Goal: Transaction & Acquisition: Purchase product/service

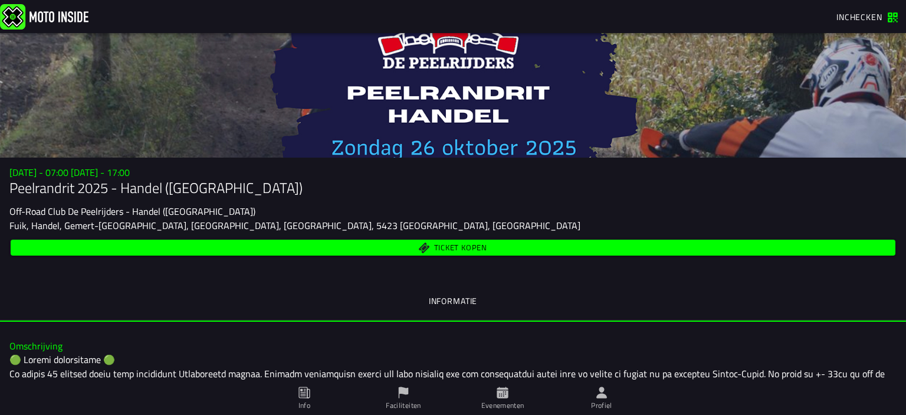
click at [444, 245] on span "Ticket kopen" at bounding box center [460, 248] width 53 height 8
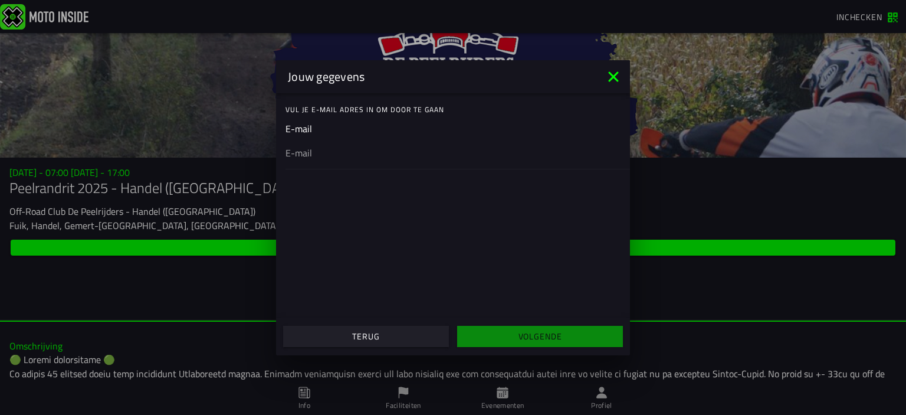
click at [324, 155] on input "email" at bounding box center [453, 152] width 335 height 14
type input "[EMAIL_ADDRESS][DOMAIN_NAME]"
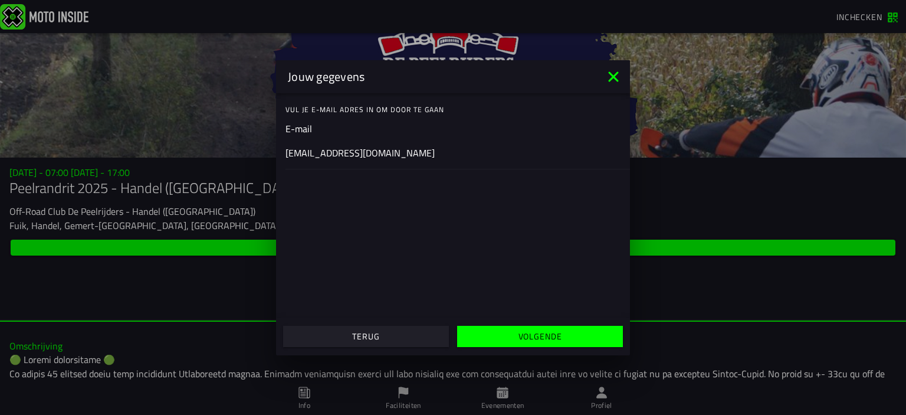
click at [0, 0] on slot "Volgende" at bounding box center [0, 0] width 0 height 0
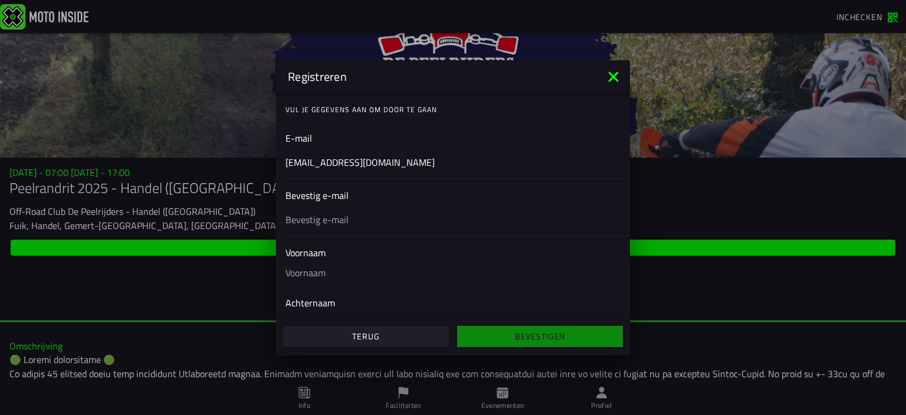
click at [308, 215] on input "text" at bounding box center [453, 219] width 335 height 14
type input "[EMAIL_ADDRESS][DOMAIN_NAME]"
type input "[PERSON_NAME]"
type input "roels"
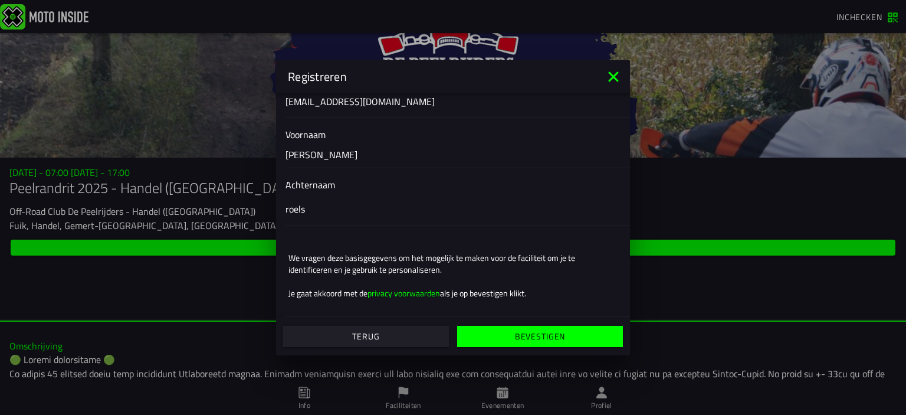
scroll to position [122, 0]
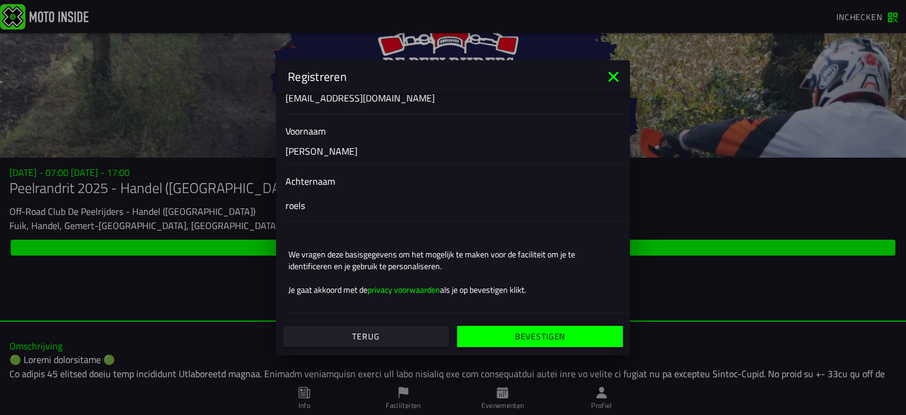
click at [0, 0] on slot "Bevestigen" at bounding box center [0, 0] width 0 height 0
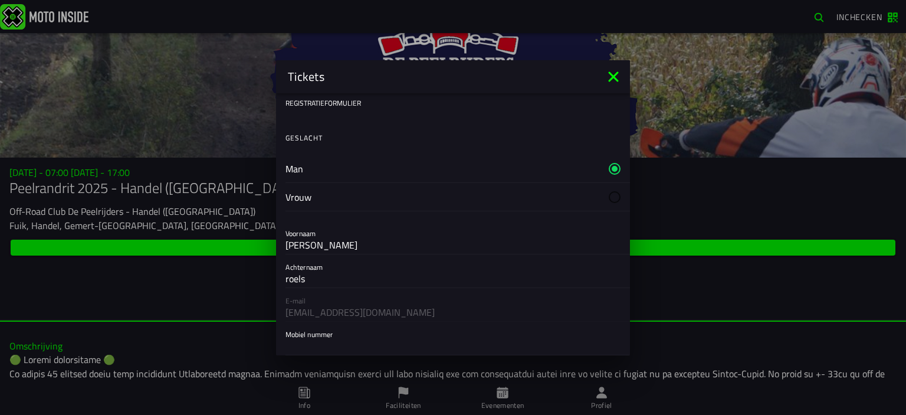
click at [378, 165] on label "Man" at bounding box center [453, 169] width 335 height 28
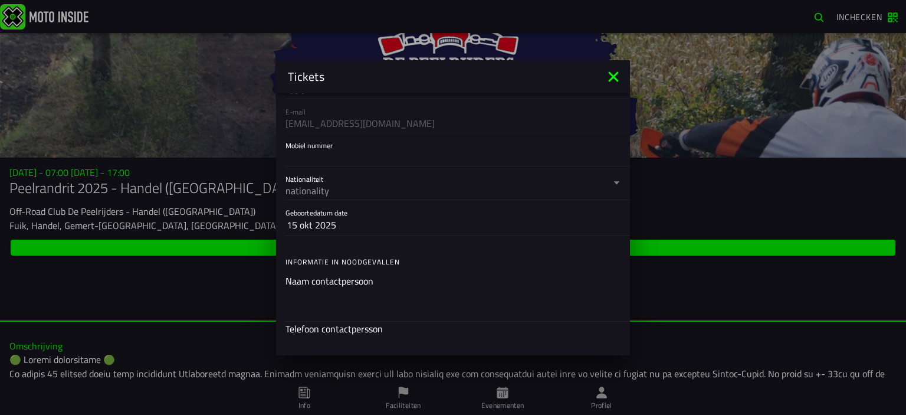
scroll to position [145, 0]
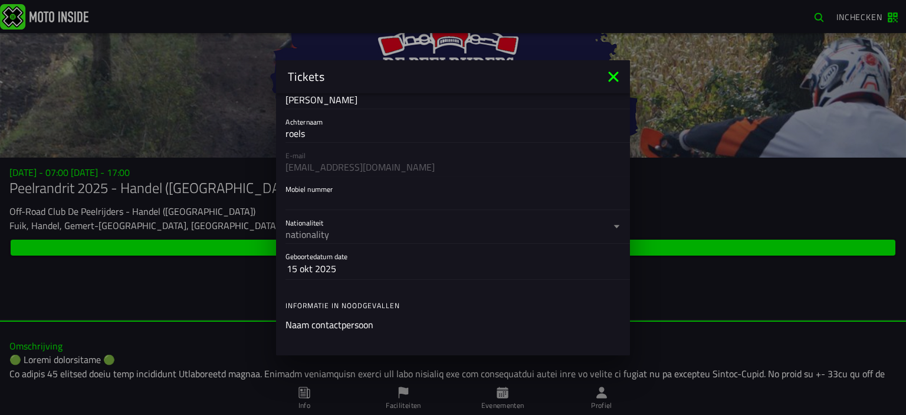
click at [330, 205] on input "Mobiel nummer" at bounding box center [453, 200] width 335 height 14
type input "[PHONE_NUMBER]"
click at [331, 232] on div "nationality" at bounding box center [448, 234] width 325 height 14
click at [331, 232] on button "Nationaliteit nationality" at bounding box center [453, 226] width 335 height 33
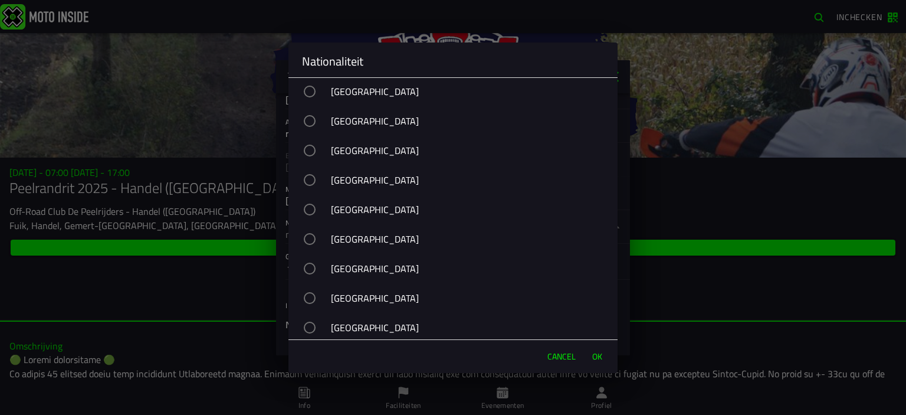
scroll to position [519, 0]
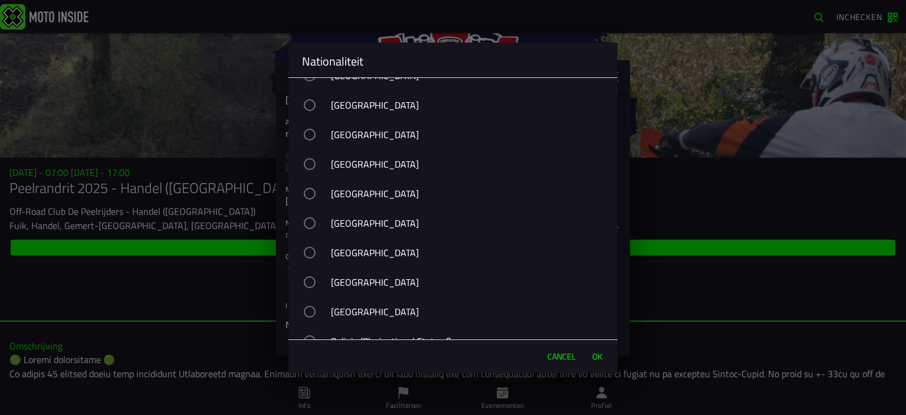
click at [378, 199] on div "[GEOGRAPHIC_DATA]" at bounding box center [458, 193] width 317 height 29
click at [592, 356] on span "OK" at bounding box center [597, 356] width 10 height 12
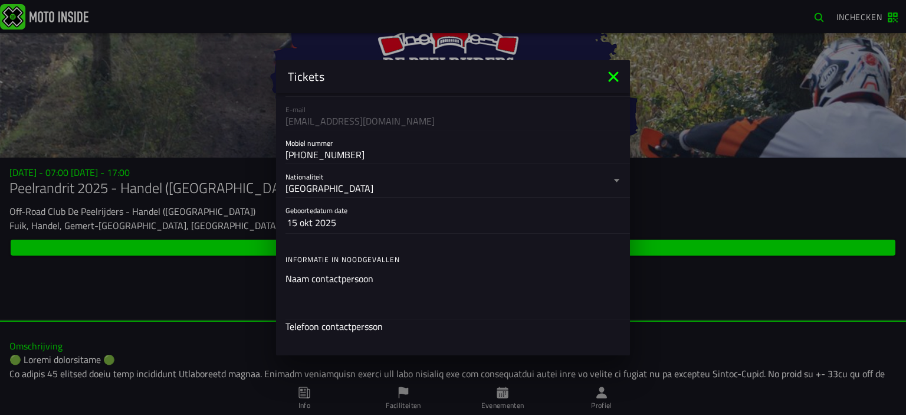
scroll to position [194, 0]
click at [0, 0] on slot "15 okt 2025" at bounding box center [0, 0] width 0 height 0
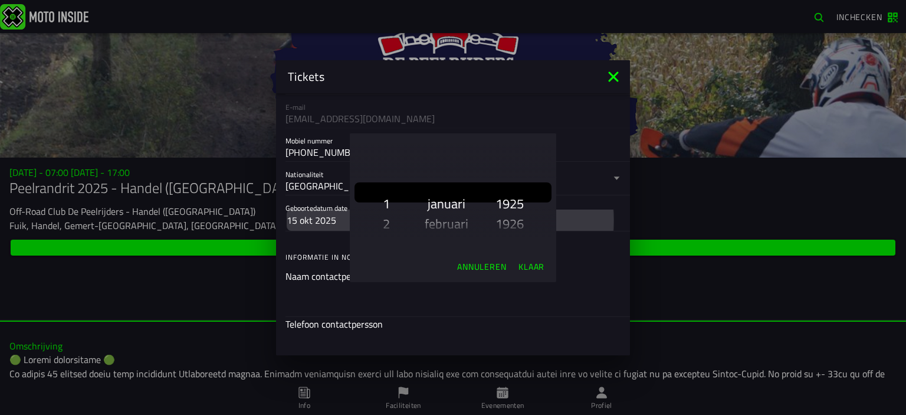
scroll to position [2017, 0]
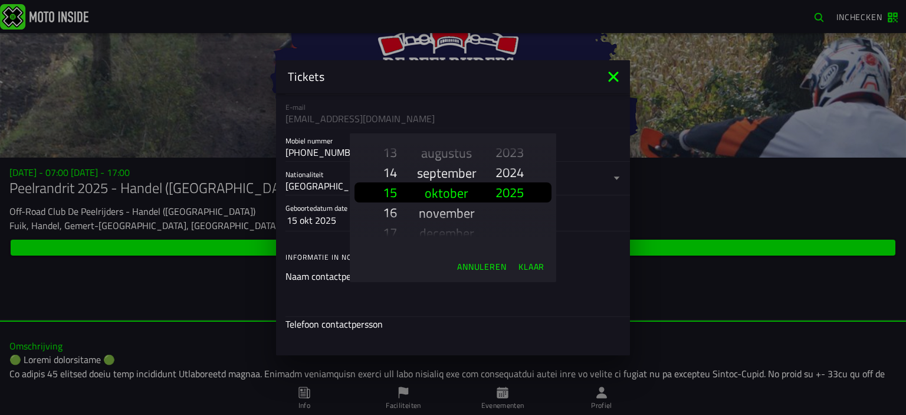
click at [0, 0] on slot "augustus" at bounding box center [0, 0] width 0 height 0
click at [0, 0] on slot "juni" at bounding box center [0, 0] width 0 height 0
drag, startPoint x: 392, startPoint y: 179, endPoint x: 392, endPoint y: 146, distance: 32.4
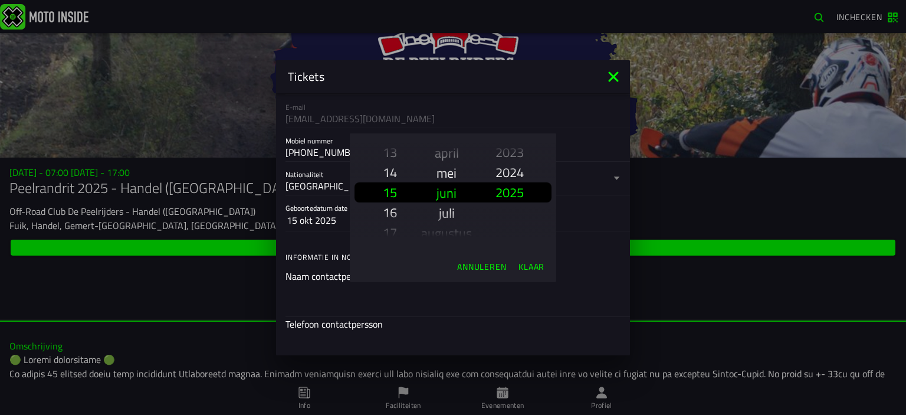
click at [0, 0] on slot "1 2 3 4 5 6 7 8 9 10 11 12 13 14 15 16 17 18 19 20 21 22 23 24 25 26 27 28 29 30" at bounding box center [0, 0] width 0 height 0
click at [0, 0] on slot "15" at bounding box center [0, 0] width 0 height 0
click at [0, 0] on slot "16" at bounding box center [0, 0] width 0 height 0
click at [0, 0] on slot "17" at bounding box center [0, 0] width 0 height 0
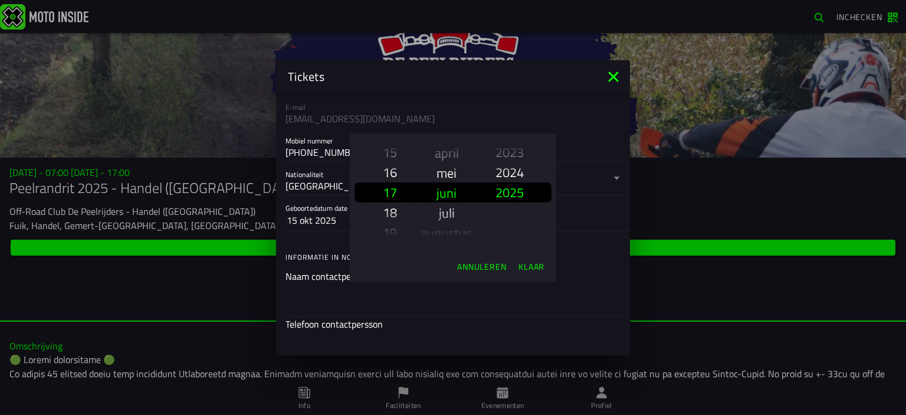
click at [0, 0] on slot "19" at bounding box center [0, 0] width 0 height 0
click at [0, 0] on slot "21" at bounding box center [0, 0] width 0 height 0
click at [0, 0] on slot "1 2 3 4 5 6 7 8 9 10 11 12 13 14 15 16 17 18 19 20 21 22 23 24 25 26 27 28 29 30" at bounding box center [0, 0] width 0 height 0
click at [0, 0] on slot "23" at bounding box center [0, 0] width 0 height 0
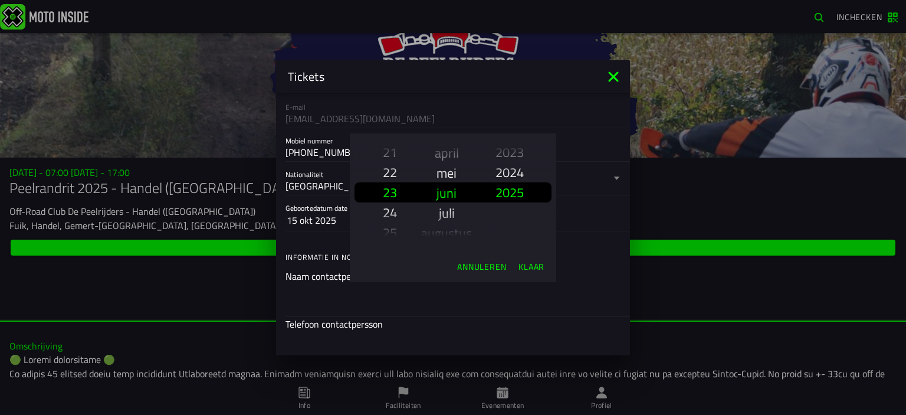
click at [0, 0] on slot "25" at bounding box center [0, 0] width 0 height 0
click at [0, 0] on slot "2024" at bounding box center [0, 0] width 0 height 0
click at [0, 0] on slot "2023" at bounding box center [0, 0] width 0 height 0
click at [0, 0] on slot "2022" at bounding box center [0, 0] width 0 height 0
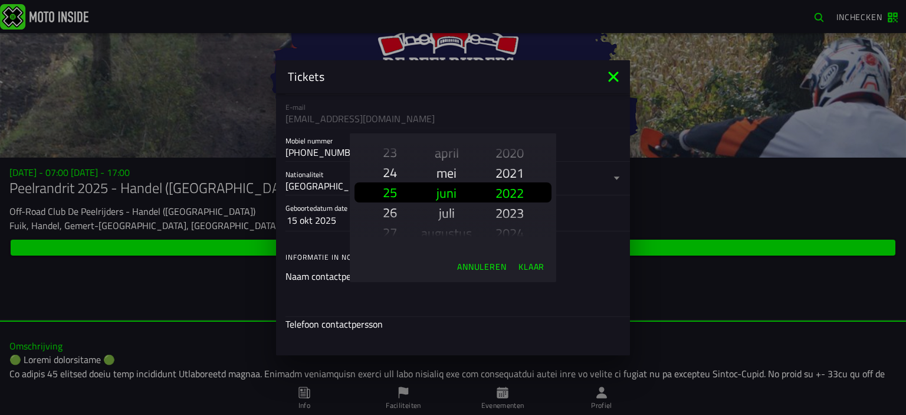
click at [0, 0] on slot "2021" at bounding box center [0, 0] width 0 height 0
click at [0, 0] on slot "2020" at bounding box center [0, 0] width 0 height 0
click at [0, 0] on slot "2019" at bounding box center [0, 0] width 0 height 0
click at [0, 0] on slot "2018" at bounding box center [0, 0] width 0 height 0
click at [0, 0] on slot "2017" at bounding box center [0, 0] width 0 height 0
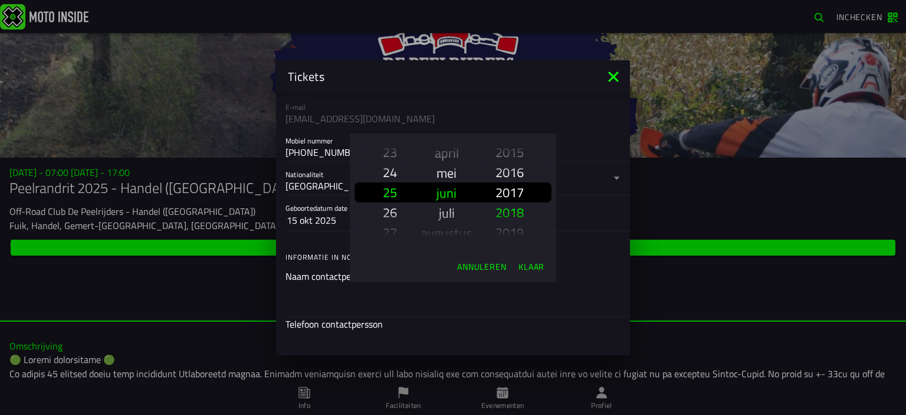
click at [0, 0] on slot "2016" at bounding box center [0, 0] width 0 height 0
click at [0, 0] on slot "2015" at bounding box center [0, 0] width 0 height 0
click at [0, 0] on slot "2014" at bounding box center [0, 0] width 0 height 0
click at [0, 0] on slot "2013" at bounding box center [0, 0] width 0 height 0
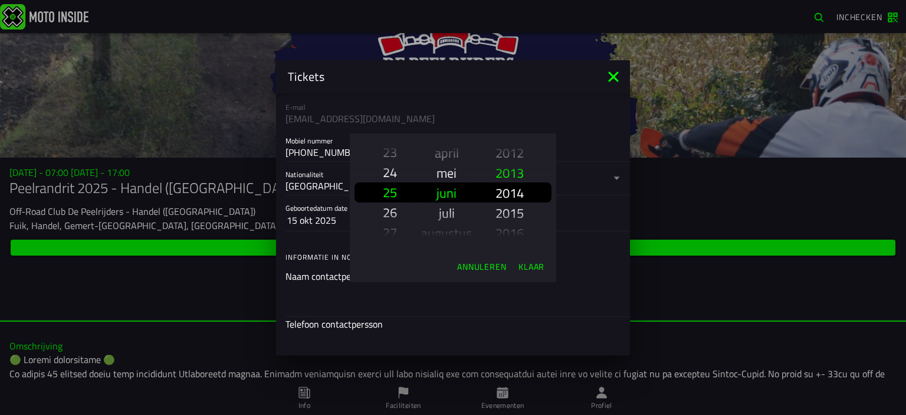
scroll to position [1776, 0]
click at [0, 0] on slot "2011" at bounding box center [0, 0] width 0 height 0
click at [0, 0] on slot "1925 1926 1927 1928 1929 1930 1931 1932 1933 1934 1935 1936 1937 1938 1939 1940…" at bounding box center [0, 0] width 0 height 0
click at [0, 0] on slot "2009" at bounding box center [0, 0] width 0 height 0
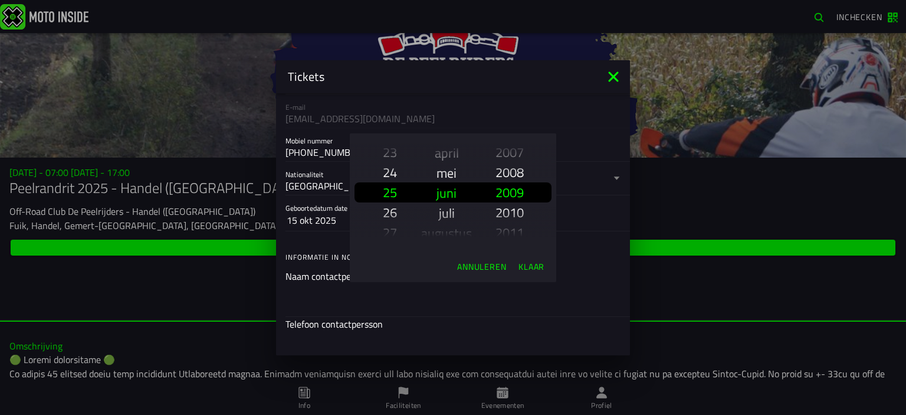
click at [0, 0] on slot "2007" at bounding box center [0, 0] width 0 height 0
click at [0, 0] on slot "1925 1926 1927 1928 1929 1930 1931 1932 1933 1934 1935 1936 1937 1938 1939 1940…" at bounding box center [0, 0] width 0 height 0
click at [0, 0] on slot "2005" at bounding box center [0, 0] width 0 height 0
click at [0, 0] on slot "2003" at bounding box center [0, 0] width 0 height 0
click at [0, 0] on slot "2001" at bounding box center [0, 0] width 0 height 0
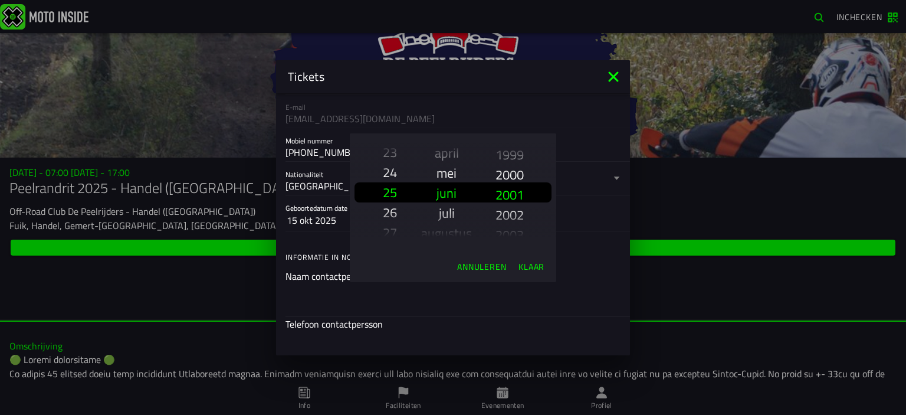
click at [0, 0] on slot "1999" at bounding box center [0, 0] width 0 height 0
click at [0, 0] on slot "1925 1926 1927 1928 1929 1930 1931 1932 1933 1934 1935 1936 1937 1938 1939 1940…" at bounding box center [0, 0] width 0 height 0
click at [0, 0] on slot "1997" at bounding box center [0, 0] width 0 height 0
click at [0, 0] on slot "1925 1926 1927 1928 1929 1930 1931 1932 1933 1934 1935 1936 1937 1938 1939 1940…" at bounding box center [0, 0] width 0 height 0
click at [0, 0] on slot "1995" at bounding box center [0, 0] width 0 height 0
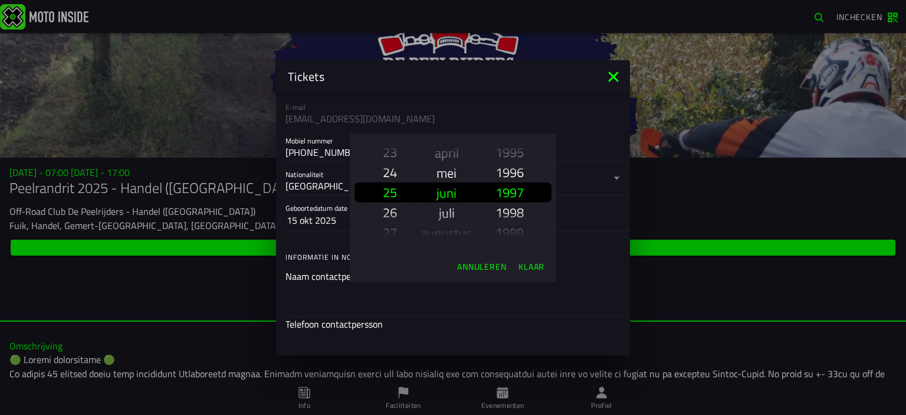
click at [0, 0] on slot "1925 1926 1927 1928 1929 1930 1931 1932 1933 1934 1935 1936 1937 1938 1939 1940…" at bounding box center [0, 0] width 0 height 0
click at [0, 0] on slot "1993" at bounding box center [0, 0] width 0 height 0
click at [0, 0] on slot "1925 1926 1927 1928 1929 1930 1931 1932 1933 1934 1935 1936 1937 1938 1939 1940…" at bounding box center [0, 0] width 0 height 0
click at [0, 0] on slot "1991" at bounding box center [0, 0] width 0 height 0
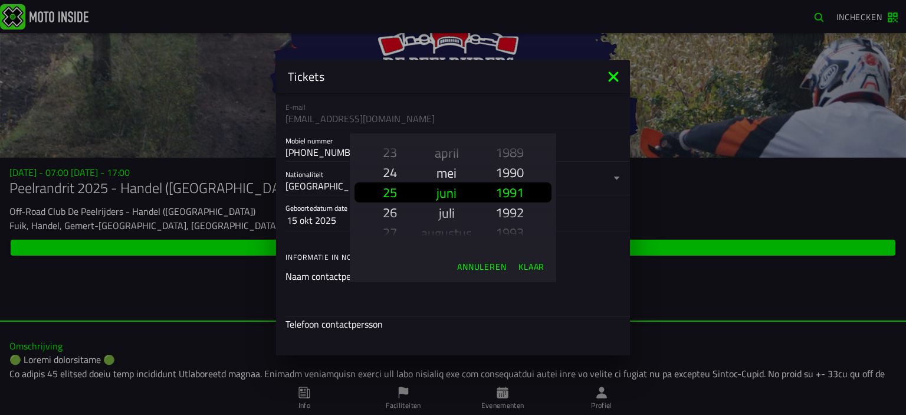
click at [0, 0] on slot "1989" at bounding box center [0, 0] width 0 height 0
click at [0, 0] on slot "1987" at bounding box center [0, 0] width 0 height 0
click at [0, 0] on slot "1985" at bounding box center [0, 0] width 0 height 0
click at [0, 0] on slot "1986" at bounding box center [0, 0] width 0 height 0
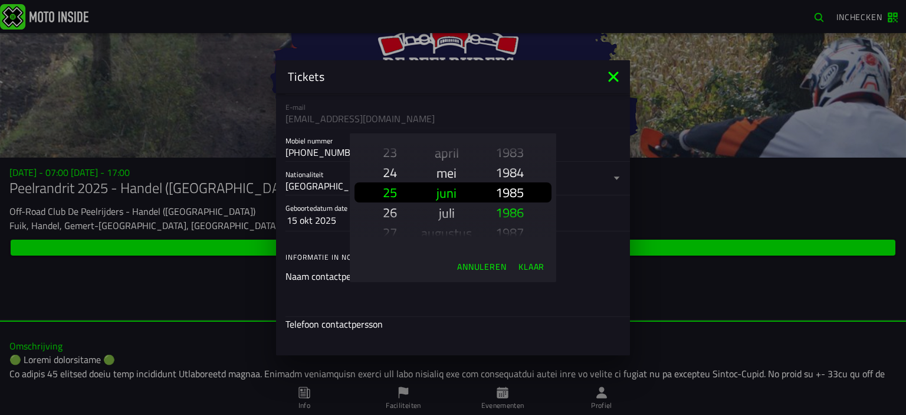
scroll to position [1234, 0]
click at [0, 0] on slot "Klaar" at bounding box center [0, 0] width 0 height 0
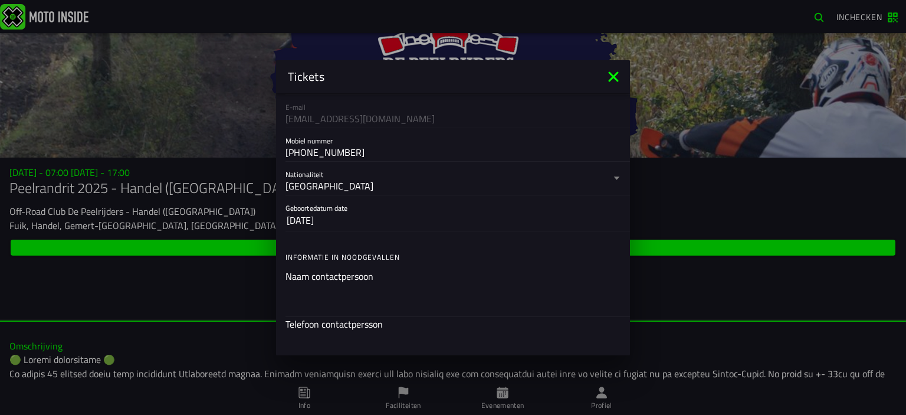
click at [348, 293] on input "text" at bounding box center [453, 300] width 335 height 14
type input "[PERSON_NAME]"
click at [340, 317] on div at bounding box center [453, 293] width 354 height 48
click at [340, 340] on input "text" at bounding box center [453, 347] width 335 height 14
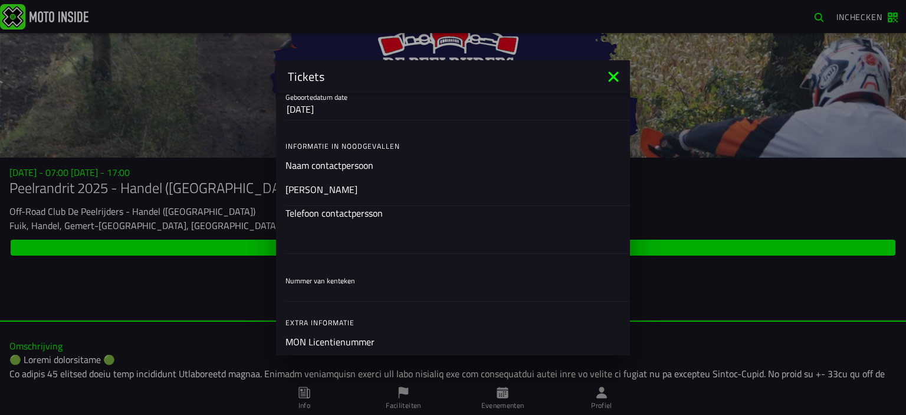
scroll to position [335, 0]
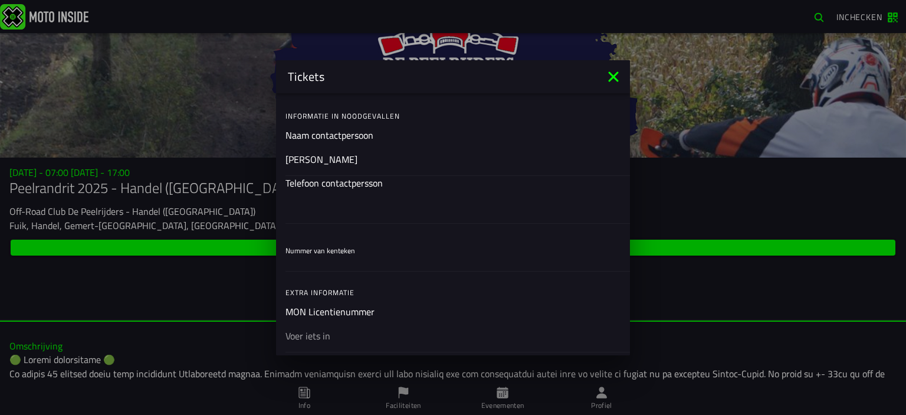
click at [348, 208] on input "text" at bounding box center [453, 206] width 335 height 14
type input "[PHONE_NUMBER]"
click at [329, 263] on input "Nummer van kenteken" at bounding box center [453, 261] width 335 height 14
type input "1"
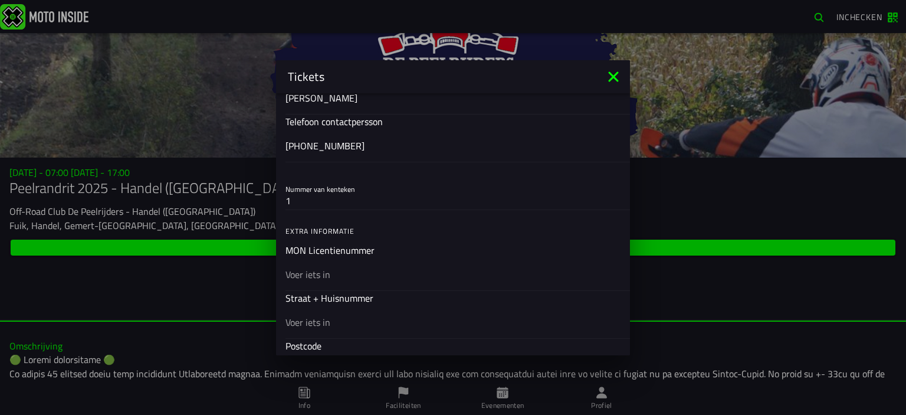
scroll to position [381, 0]
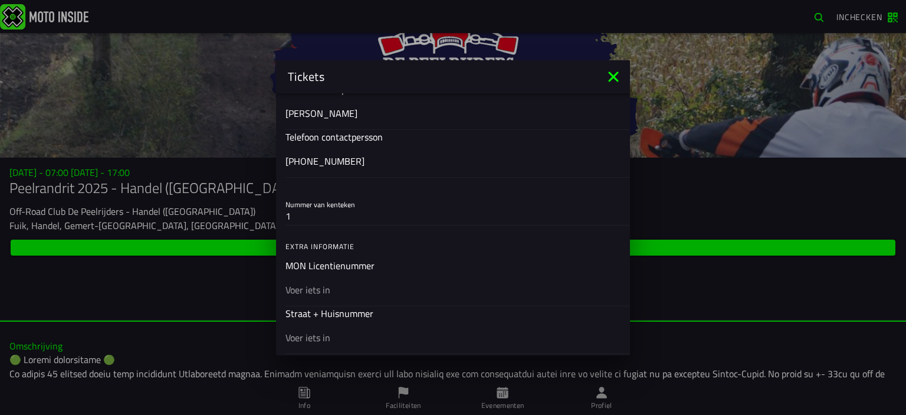
click at [333, 210] on input "1" at bounding box center [453, 215] width 335 height 14
type input "MBFV719"
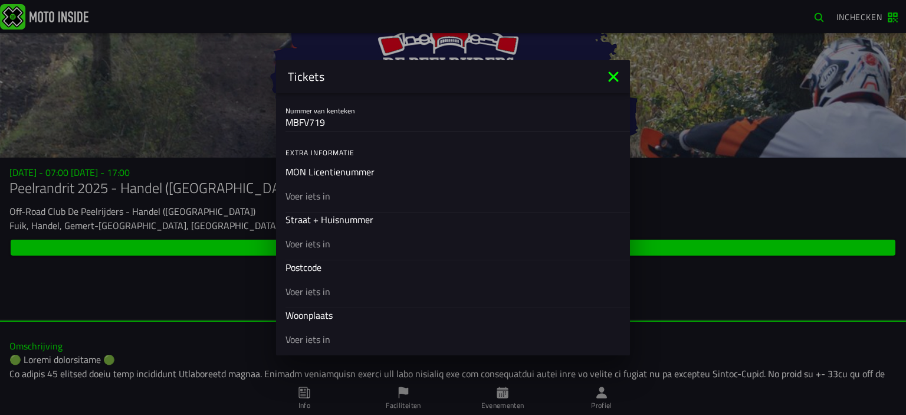
scroll to position [476, 0]
click at [319, 193] on input "text" at bounding box center [453, 193] width 335 height 14
click at [302, 240] on input "text" at bounding box center [453, 241] width 335 height 14
type input "[STREET_ADDRESS]"
click at [297, 294] on input "text" at bounding box center [453, 289] width 335 height 14
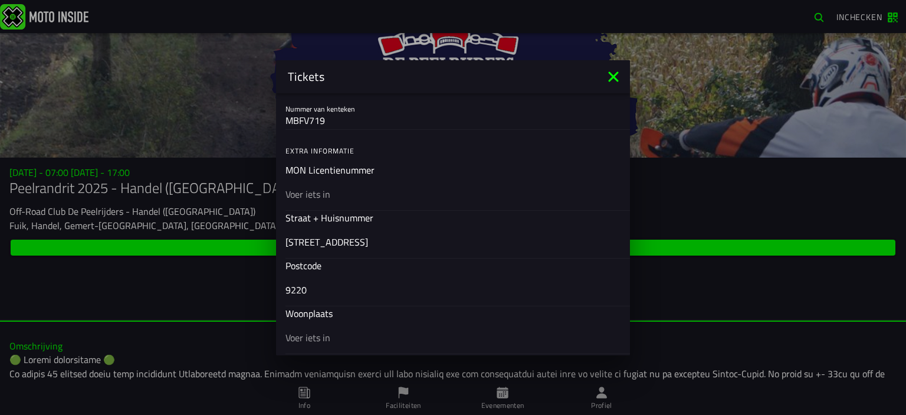
type input "9220"
click at [311, 334] on input "text" at bounding box center [453, 337] width 335 height 14
type input "Moerzeke"
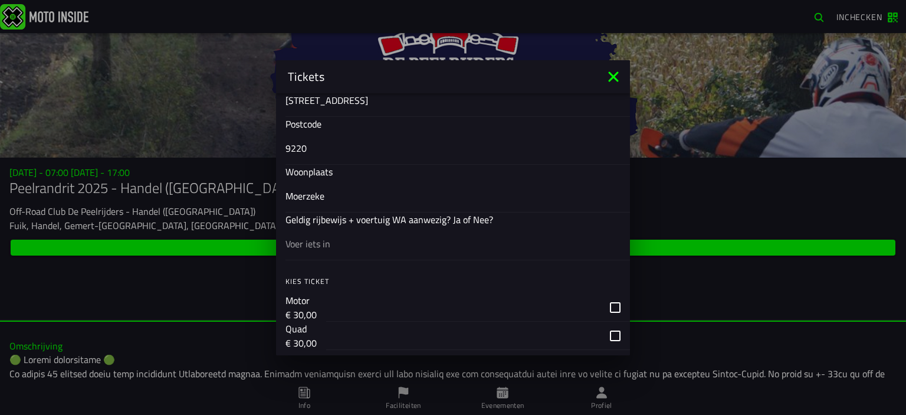
scroll to position [641, 0]
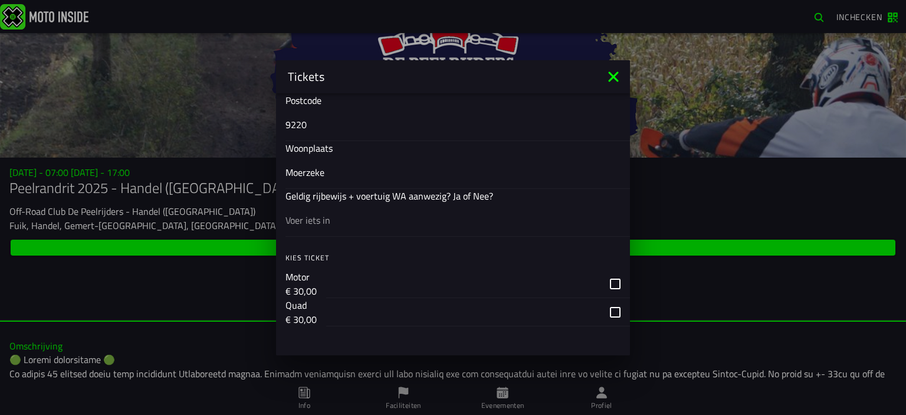
click at [308, 217] on input "text" at bounding box center [453, 219] width 335 height 14
type input "ja"
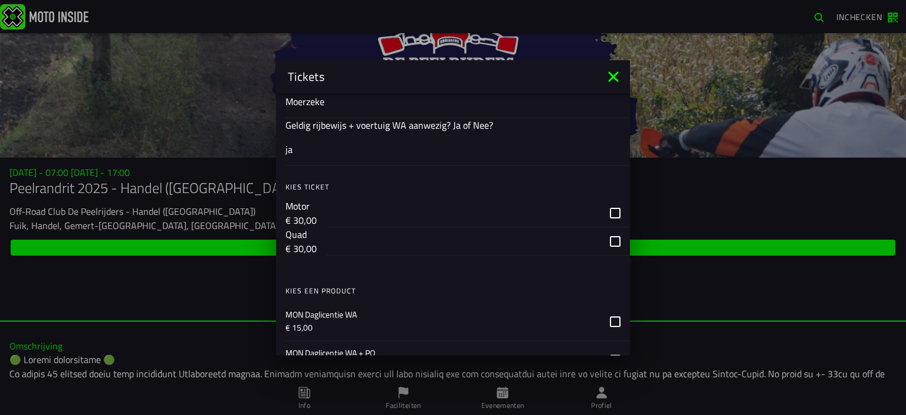
scroll to position [736, 0]
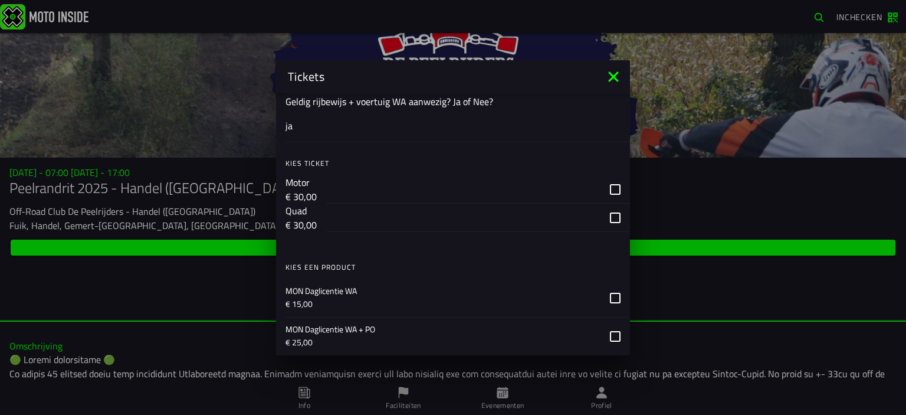
click at [604, 186] on div "button" at bounding box center [478, 189] width 304 height 28
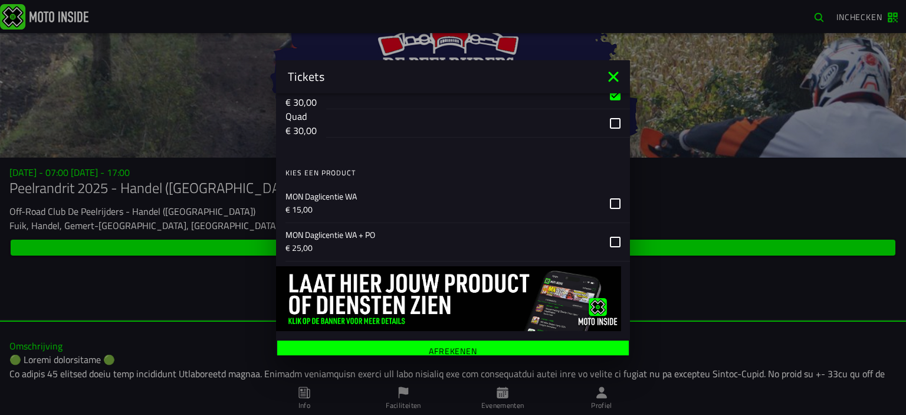
scroll to position [839, 0]
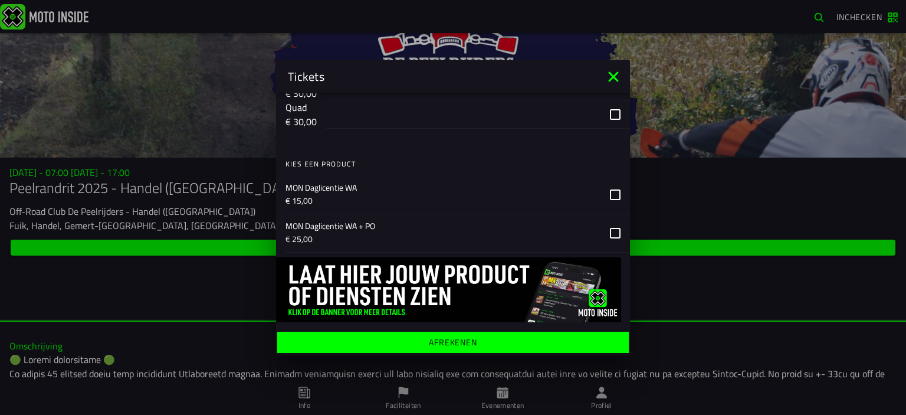
click at [334, 233] on p "€ 25,00" at bounding box center [443, 239] width 315 height 12
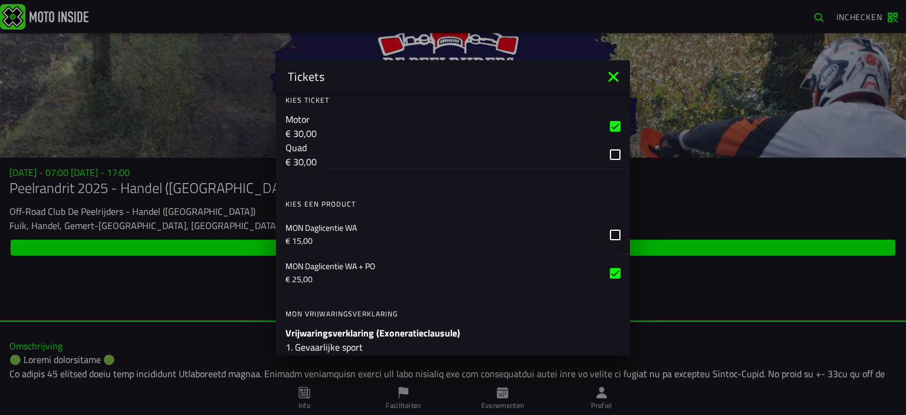
scroll to position [775, 0]
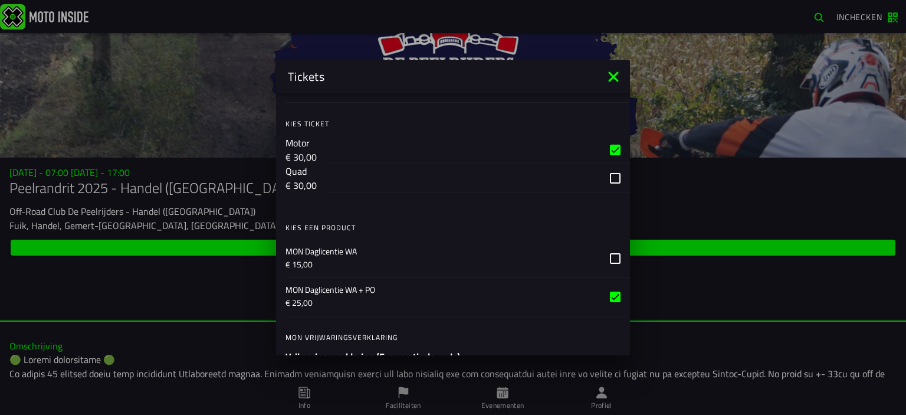
click at [610, 253] on icon at bounding box center [615, 258] width 11 height 11
click at [610, 297] on icon at bounding box center [615, 296] width 11 height 11
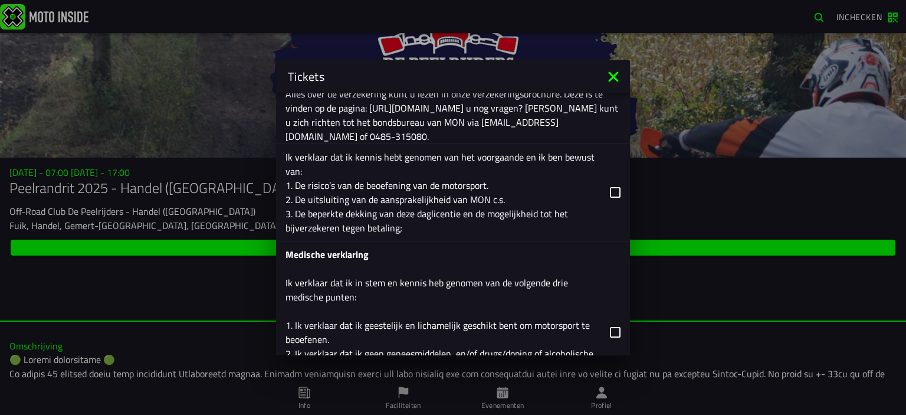
scroll to position [1585, 0]
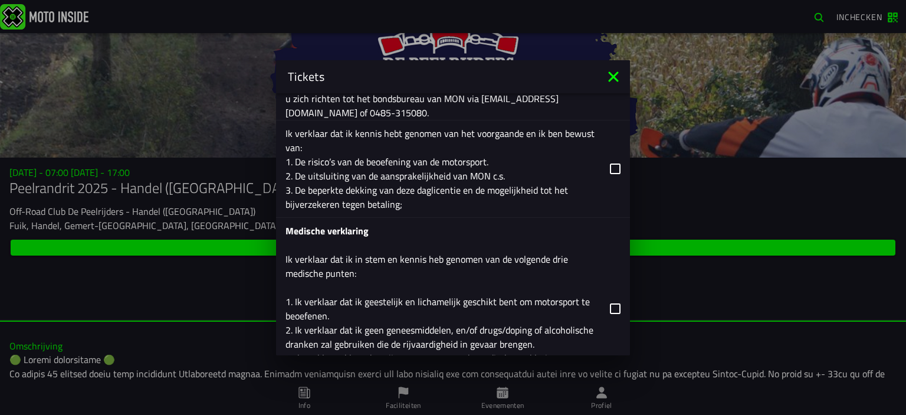
click at [610, 166] on icon at bounding box center [615, 168] width 11 height 11
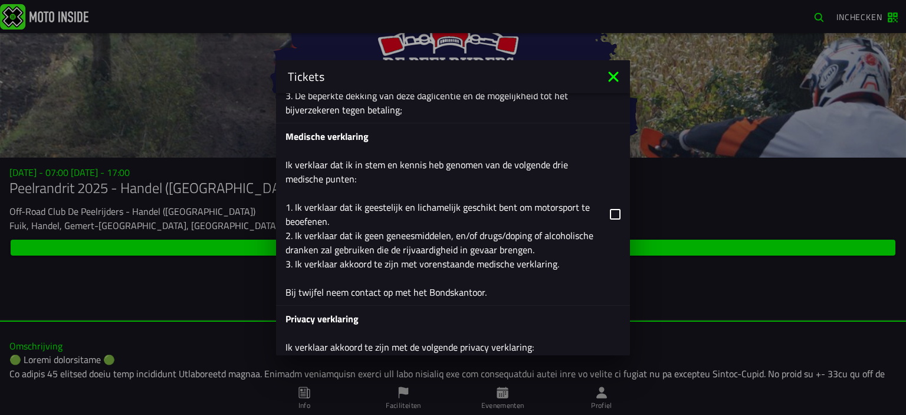
scroll to position [1703, 0]
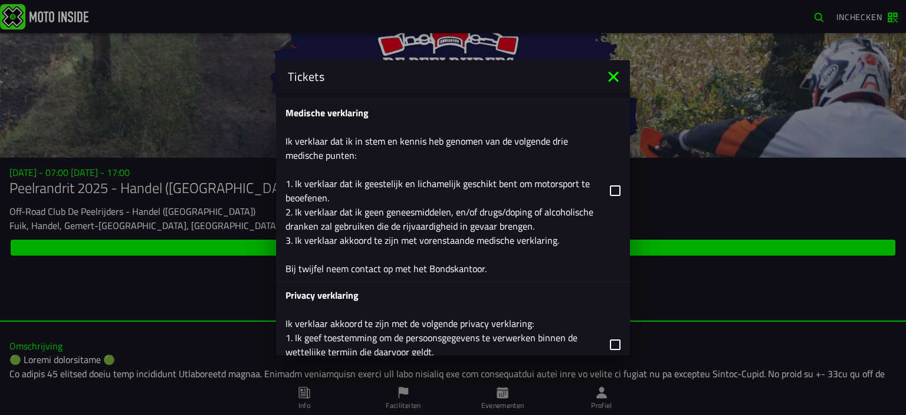
click at [610, 189] on icon at bounding box center [615, 190] width 11 height 11
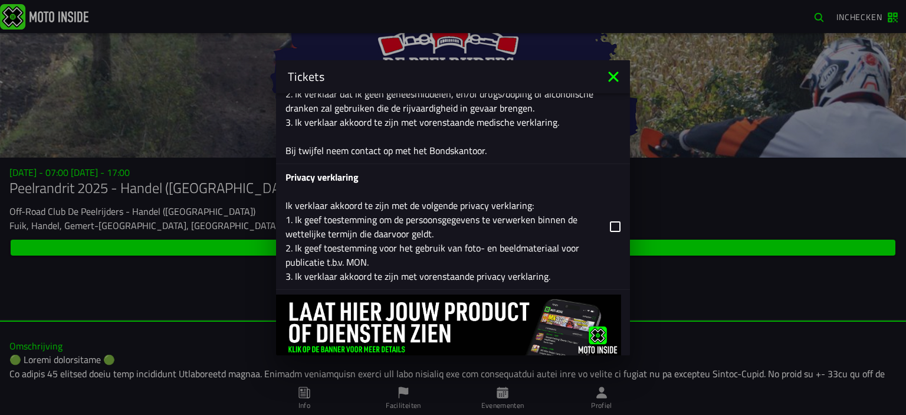
scroll to position [1845, 0]
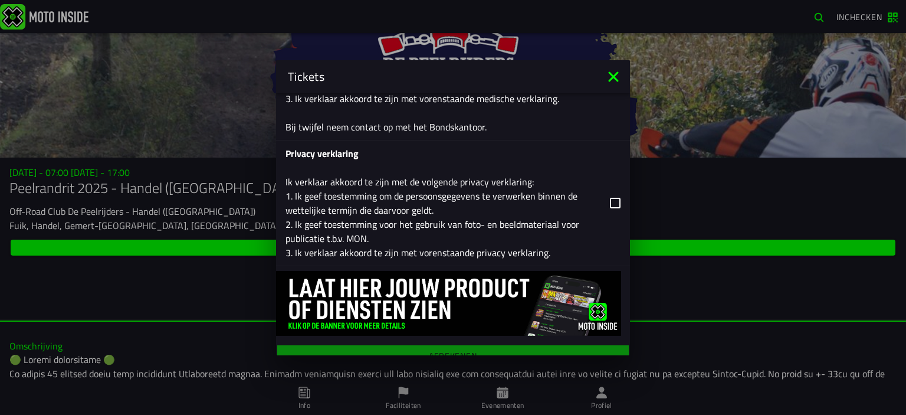
click at [610, 202] on icon at bounding box center [615, 203] width 11 height 11
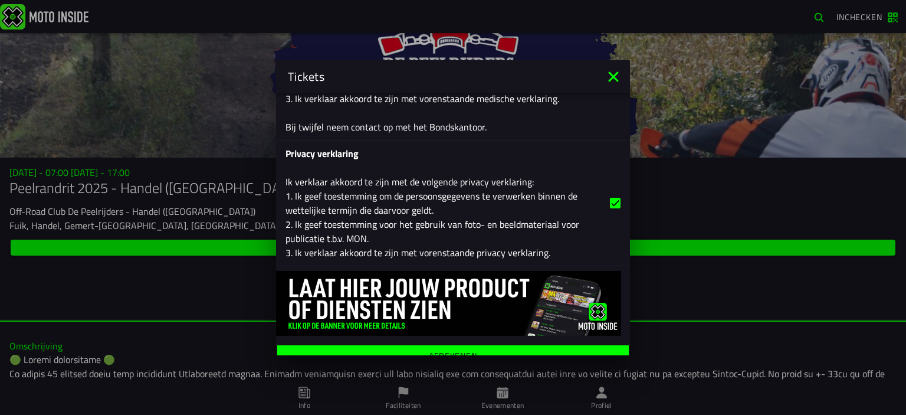
scroll to position [1858, 0]
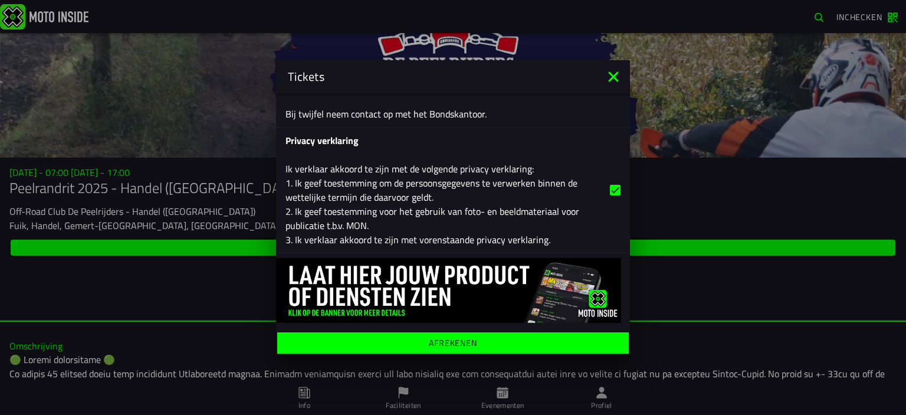
click at [447, 340] on ion-label "Afrekenen" at bounding box center [453, 342] width 48 height 8
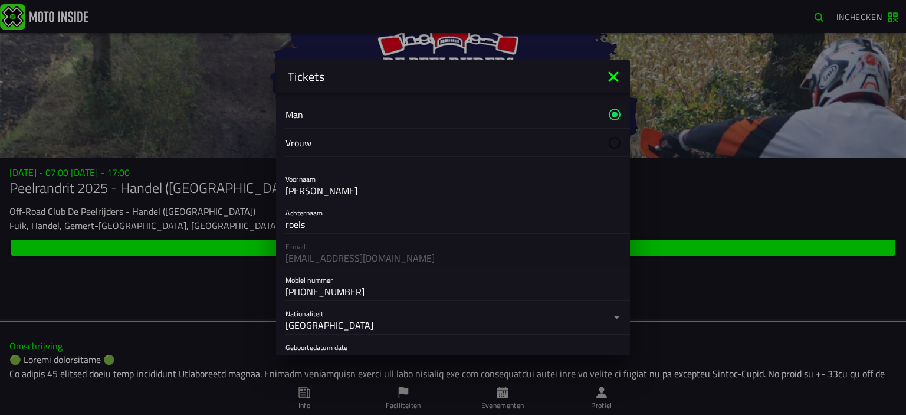
scroll to position [0, 0]
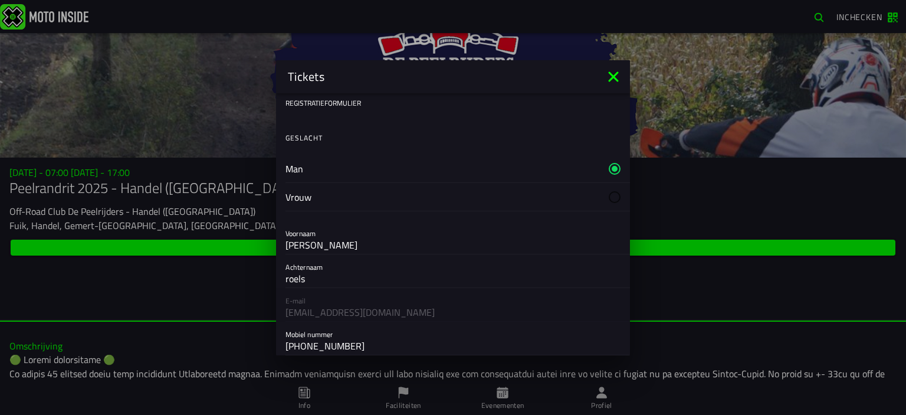
click at [522, 170] on label "Man" at bounding box center [453, 169] width 335 height 28
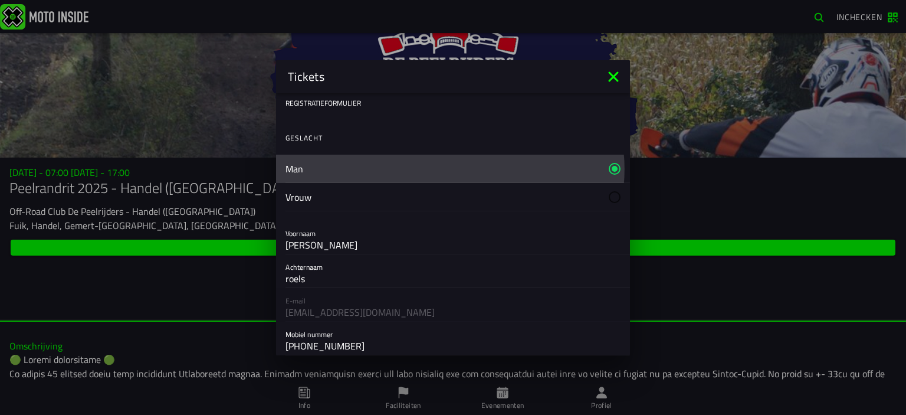
click at [609, 166] on div at bounding box center [615, 168] width 12 height 12
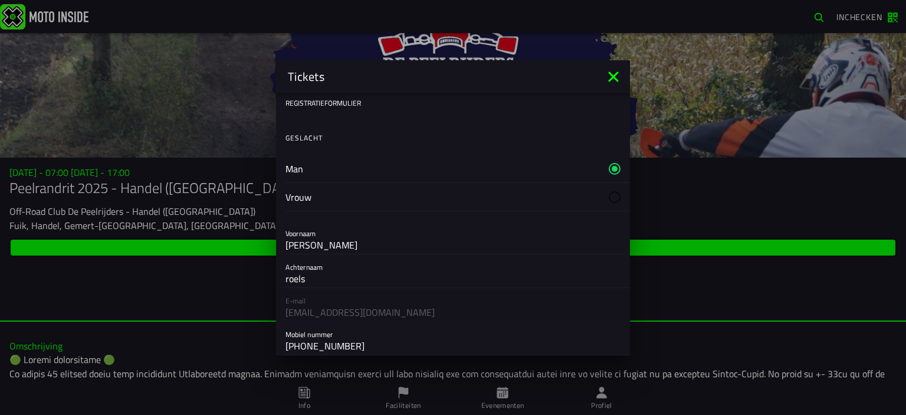
click at [607, 189] on label "Vrouw" at bounding box center [453, 197] width 335 height 28
click at [609, 172] on div at bounding box center [615, 168] width 12 height 12
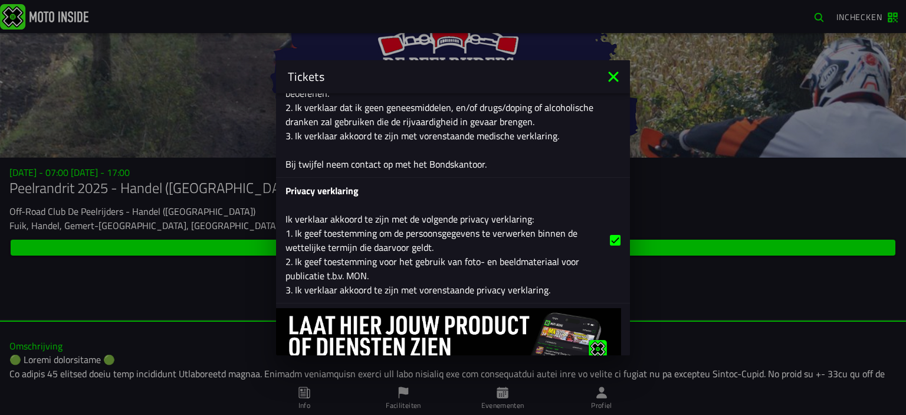
scroll to position [1880, 0]
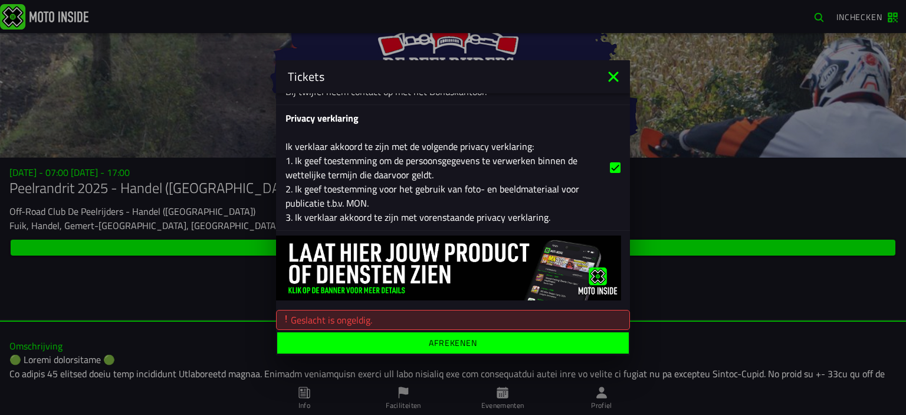
click at [423, 313] on div "Geslacht is ongeldig." at bounding box center [452, 319] width 343 height 14
click at [444, 346] on ion-label "Afrekenen" at bounding box center [453, 342] width 48 height 8
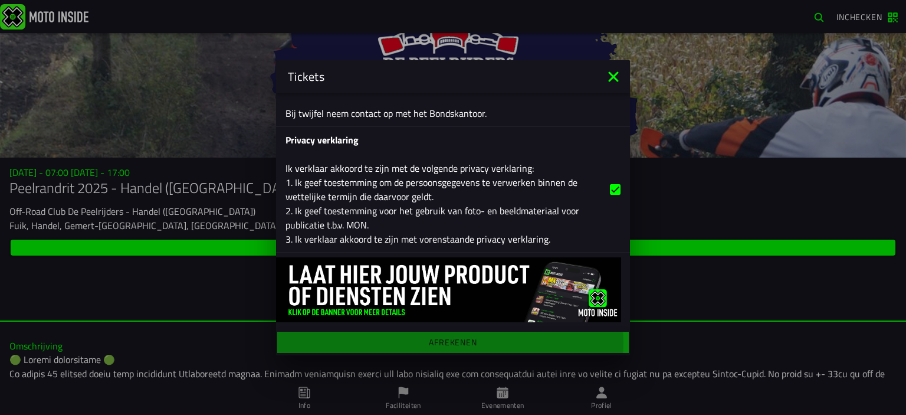
scroll to position [1858, 0]
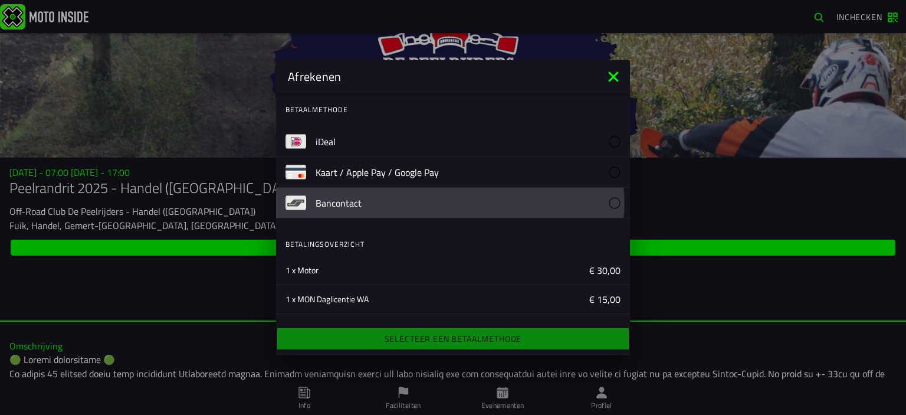
click at [0, 0] on slot "Bancontact" at bounding box center [0, 0] width 0 height 0
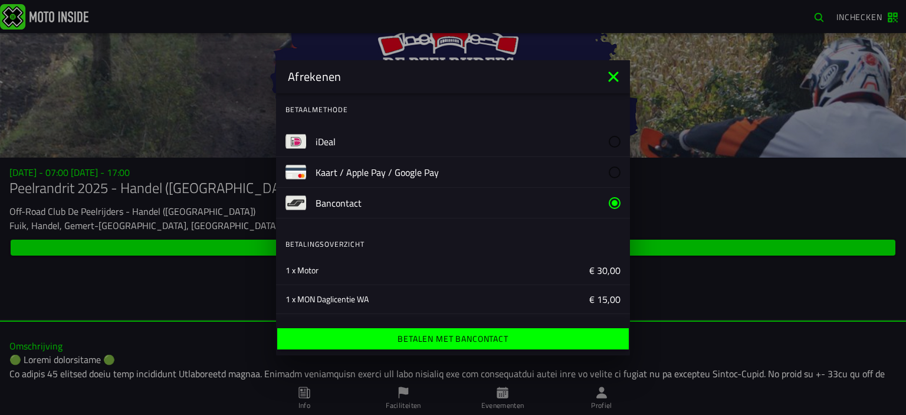
click at [450, 336] on ion-label "Betalen met Bancontact" at bounding box center [453, 339] width 110 height 8
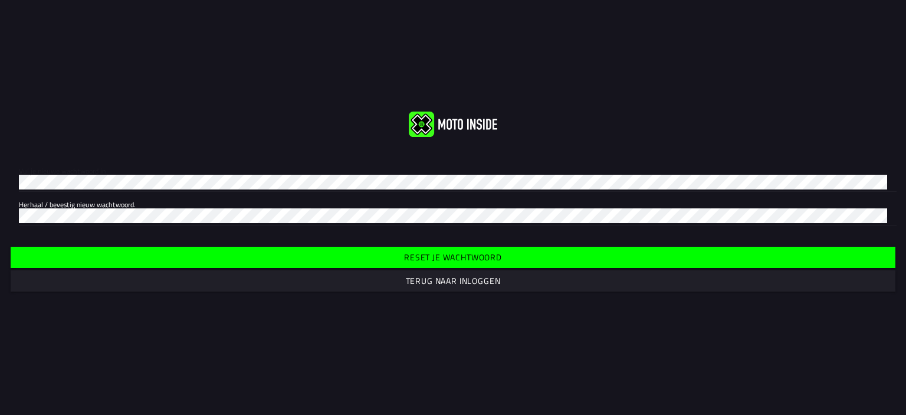
click at [7, 181] on div "Vul je nieuwe wachtwoord in. Herhaal / bevestig nieuw wachtwoord." at bounding box center [453, 192] width 906 height 86
click at [0, 0] on slot "Reset je wachtwoord" at bounding box center [0, 0] width 0 height 0
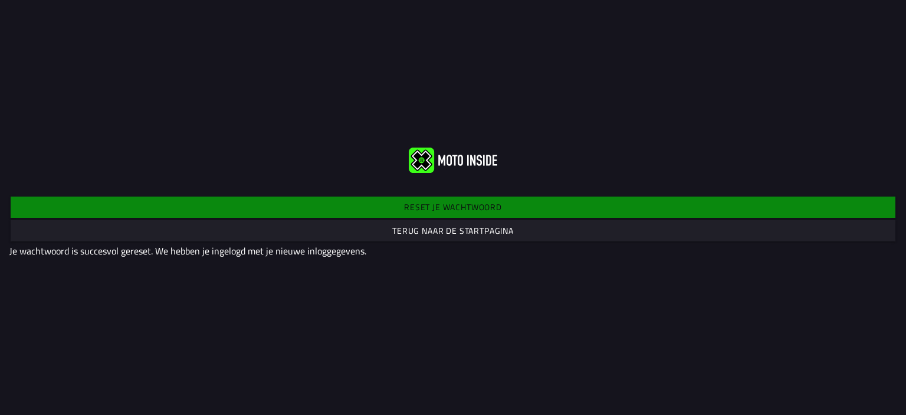
click at [0, 0] on slot "Terug naar de startpagina" at bounding box center [0, 0] width 0 height 0
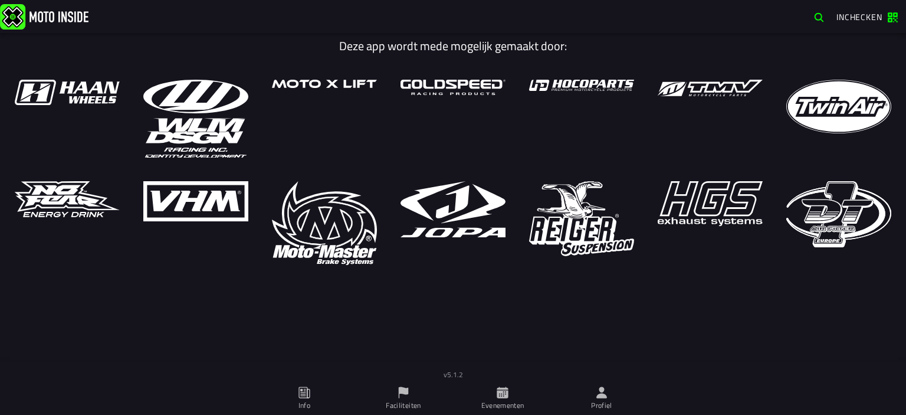
click at [868, 14] on span "Inchecken" at bounding box center [860, 17] width 46 height 12
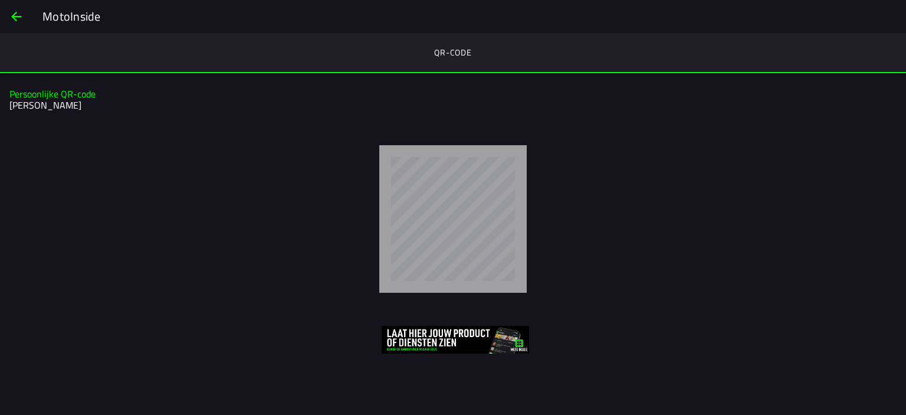
click at [271, 137] on div at bounding box center [453, 219] width 906 height 166
click at [15, 13] on span "back" at bounding box center [16, 16] width 14 height 28
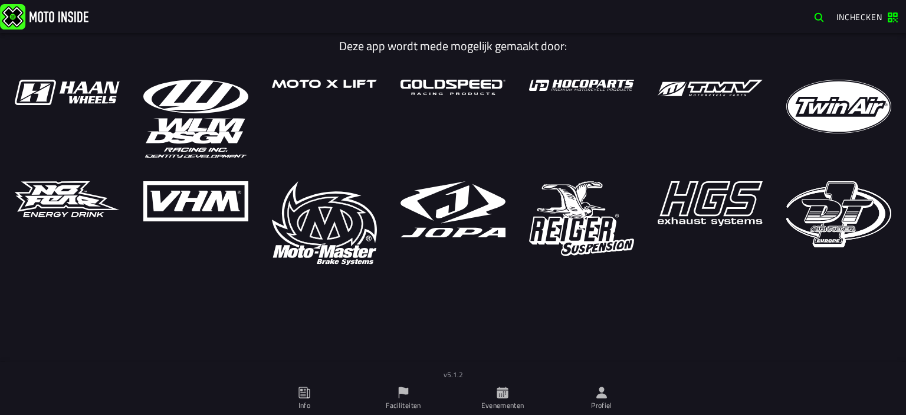
click at [861, 17] on span "Inchecken" at bounding box center [860, 17] width 46 height 12
